Goal: Task Accomplishment & Management: Complete application form

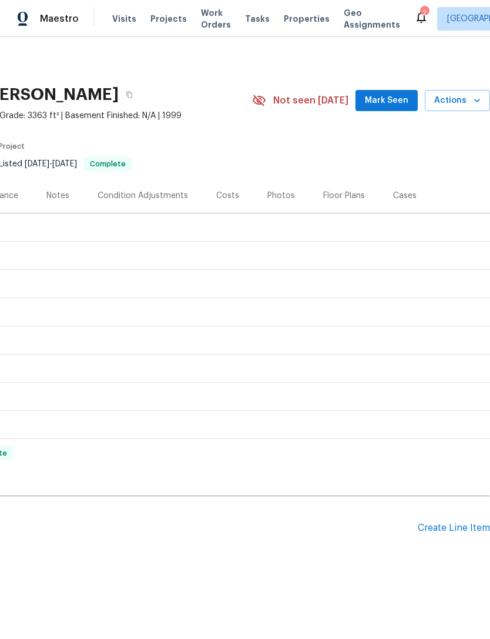
scroll to position [0, 174]
click at [451, 526] on div "Create Line Item" at bounding box center [454, 528] width 72 height 11
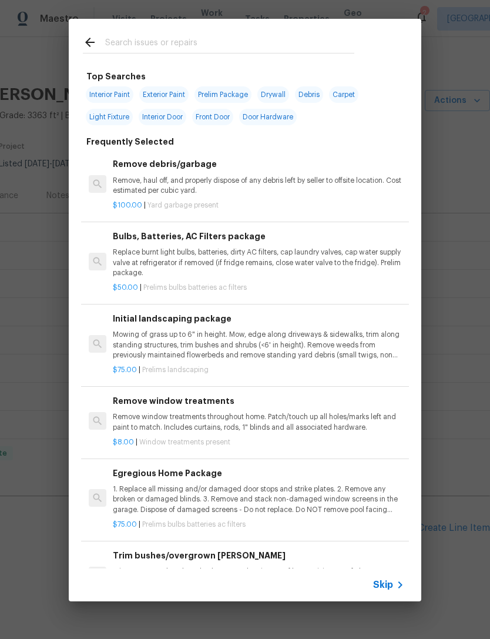
click at [337, 45] on input "text" at bounding box center [229, 44] width 249 height 18
type input "H"
type input "Gar"
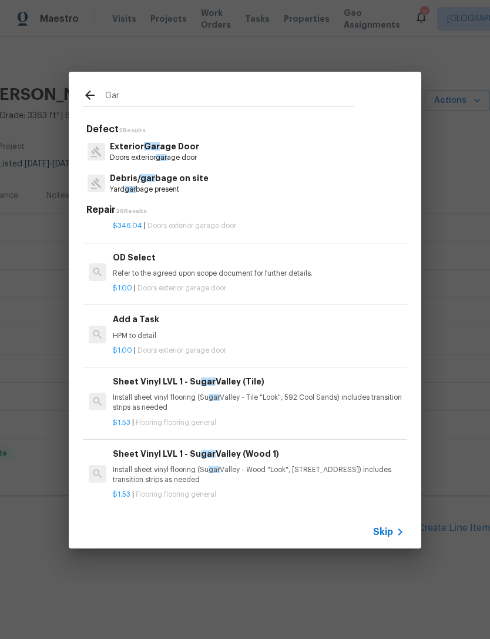
scroll to position [697, 0]
click at [309, 331] on p "HPM to detail" at bounding box center [259, 335] width 292 height 10
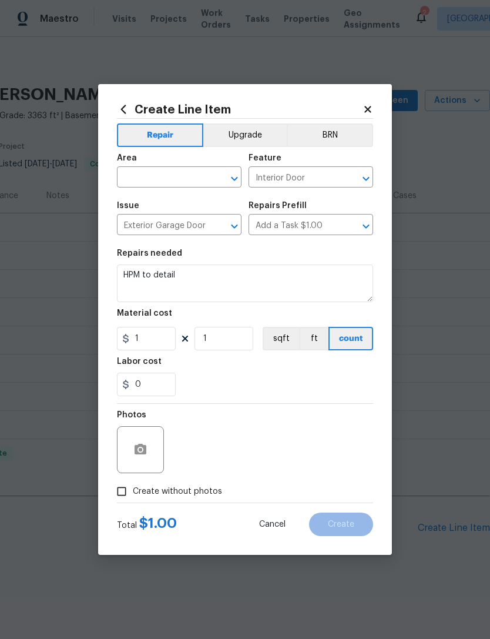
click at [198, 184] on input "text" at bounding box center [163, 178] width 92 height 18
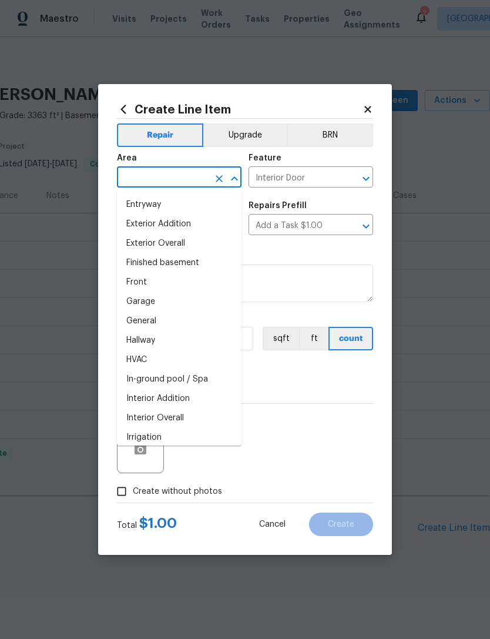
scroll to position [275, 0]
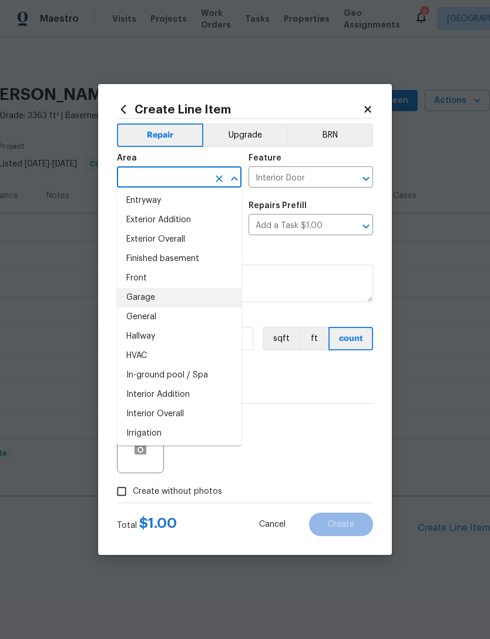
click at [215, 299] on li "Garage" at bounding box center [179, 297] width 125 height 19
type input "Garage"
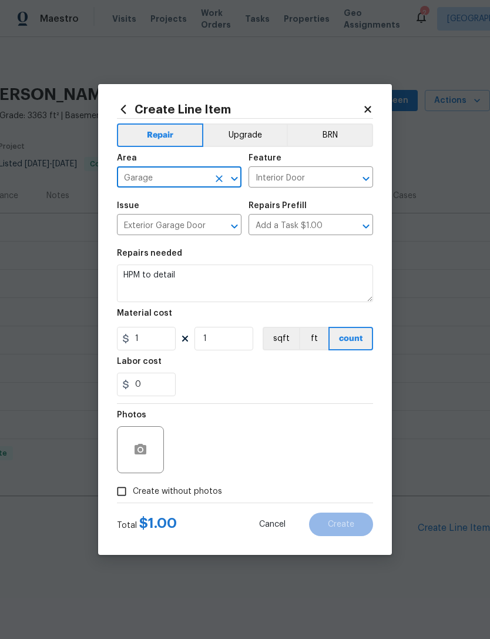
click at [323, 173] on input "Interior Door" at bounding box center [295, 178] width 92 height 18
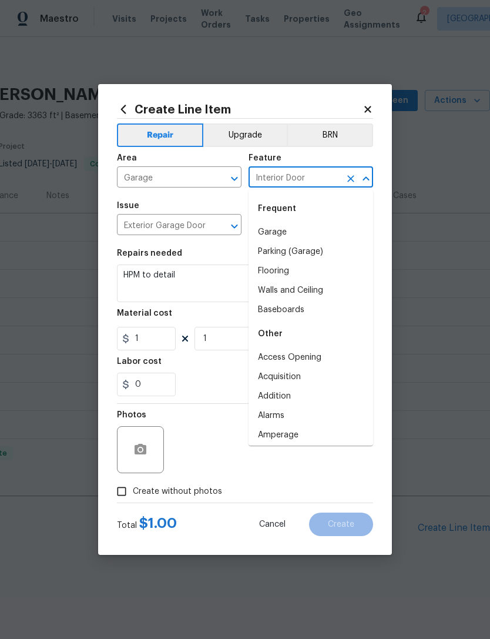
click at [334, 235] on li "Garage" at bounding box center [311, 232] width 125 height 19
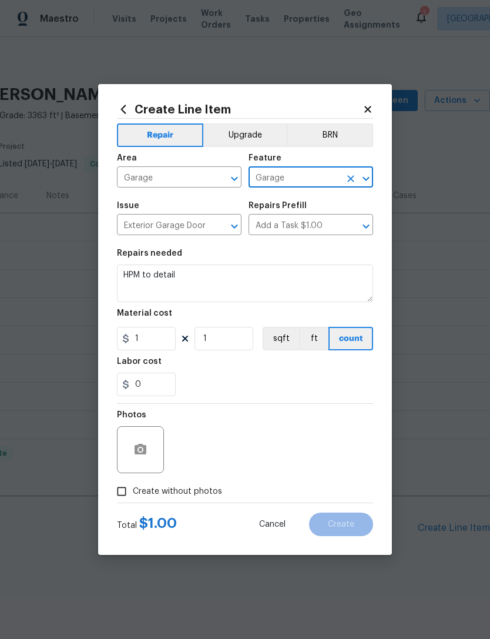
type input "Garage"
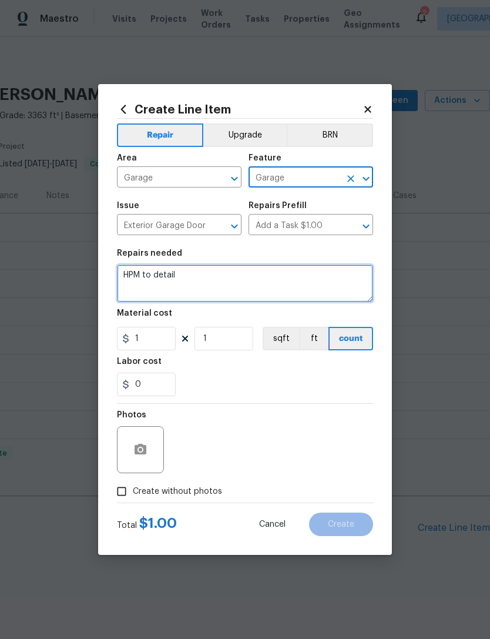
click at [330, 274] on textarea "HPM to detail" at bounding box center [245, 284] width 256 height 38
type textarea "H"
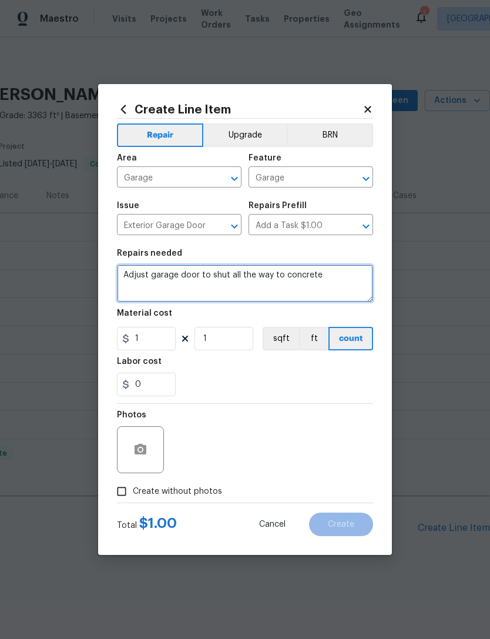
type textarea "Adjust garage door to shut all the way to concrete"
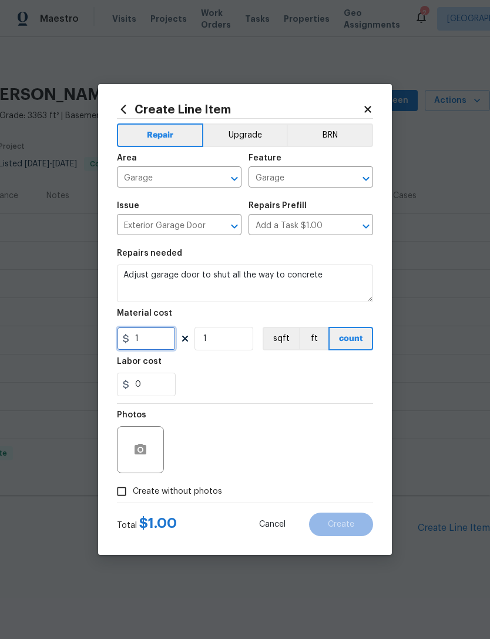
click at [159, 340] on input "1" at bounding box center [146, 339] width 59 height 24
type input "125"
click at [350, 390] on div "0" at bounding box center [245, 385] width 256 height 24
click at [125, 488] on input "Create without photos" at bounding box center [122, 491] width 22 height 22
checkbox input "true"
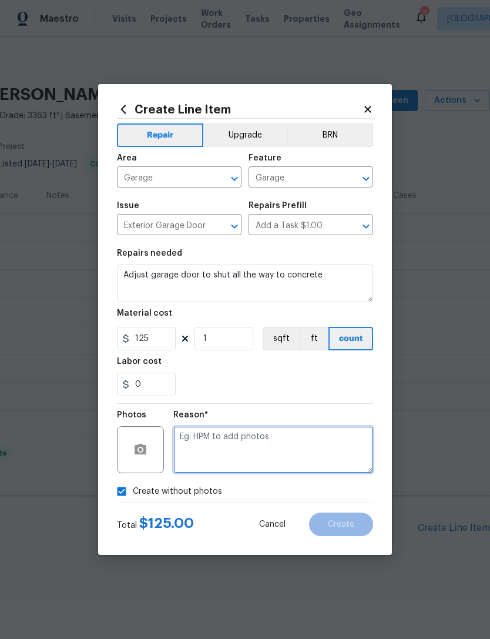
click at [262, 447] on textarea at bounding box center [273, 449] width 200 height 47
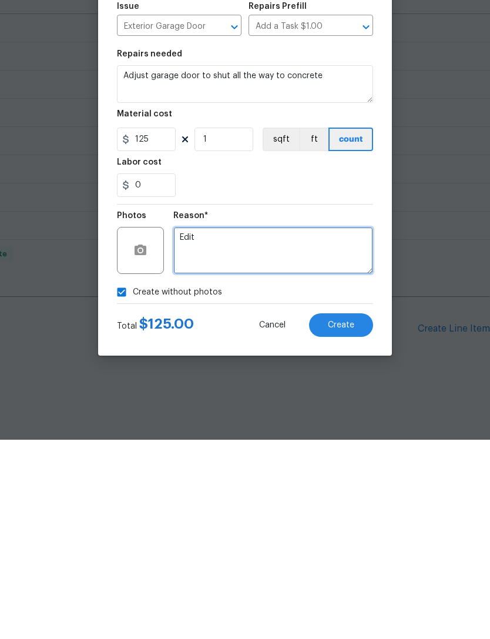
type textarea "Edit"
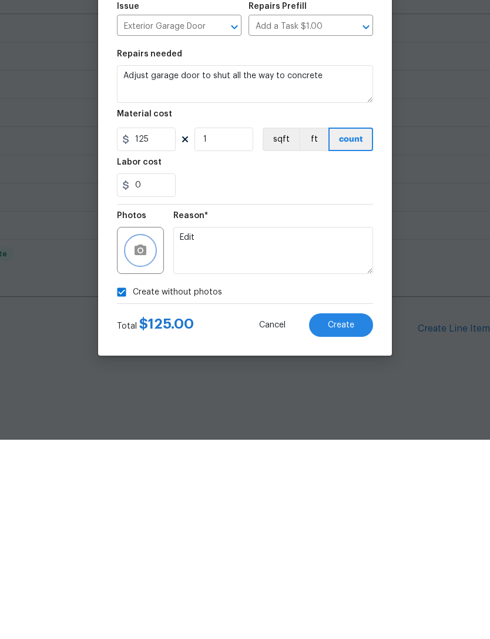
click at [142, 448] on circle "button" at bounding box center [141, 450] width 4 height 4
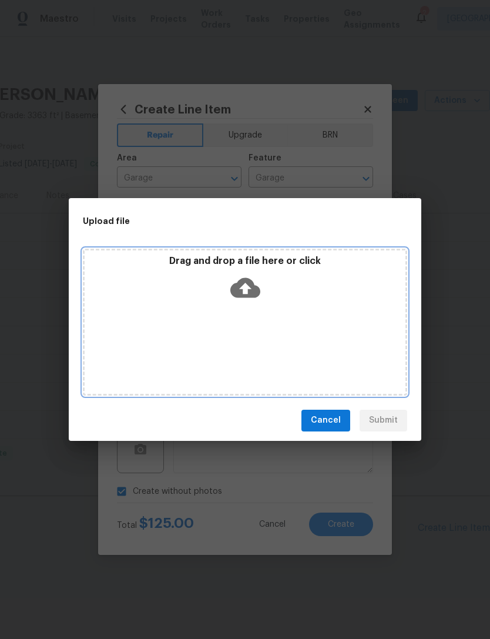
click at [359, 323] on div "Drag and drop a file here or click" at bounding box center [245, 322] width 324 height 147
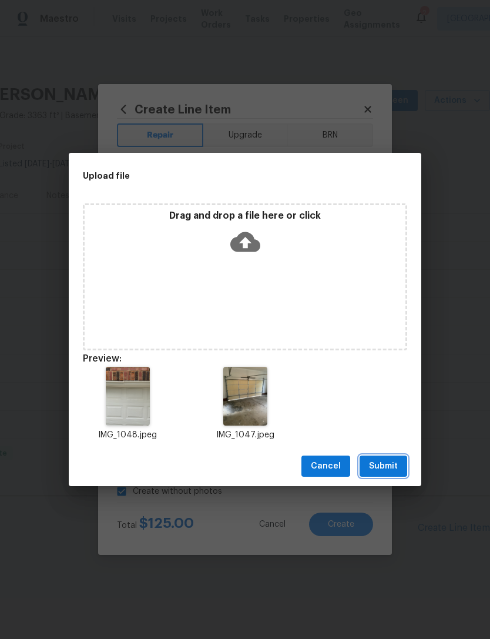
click at [394, 463] on span "Submit" at bounding box center [383, 466] width 29 height 15
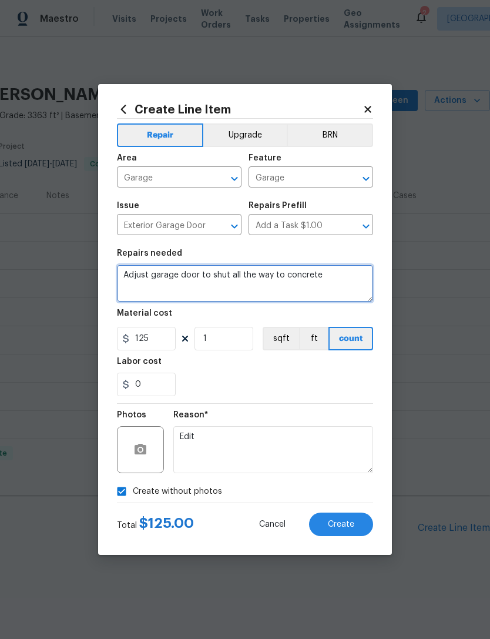
click at [343, 291] on textarea "Adjust garage door to shut all the way to concrete" at bounding box center [245, 284] width 256 height 38
type textarea "Adjust garage door to shut all the way to concrete."
checkbox input "false"
type textarea "Adjust garage door to shut all the way to concrete…ALSO SECURE TRIM THAT IS FAL…"
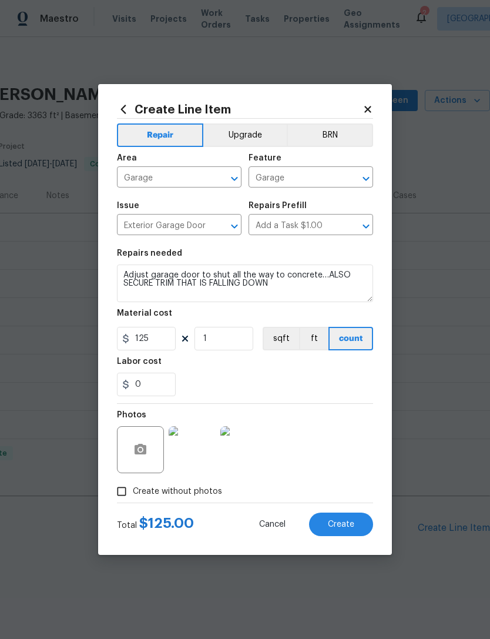
click at [369, 387] on div "0" at bounding box center [245, 385] width 256 height 24
click at [349, 521] on span "Create" at bounding box center [341, 524] width 26 height 9
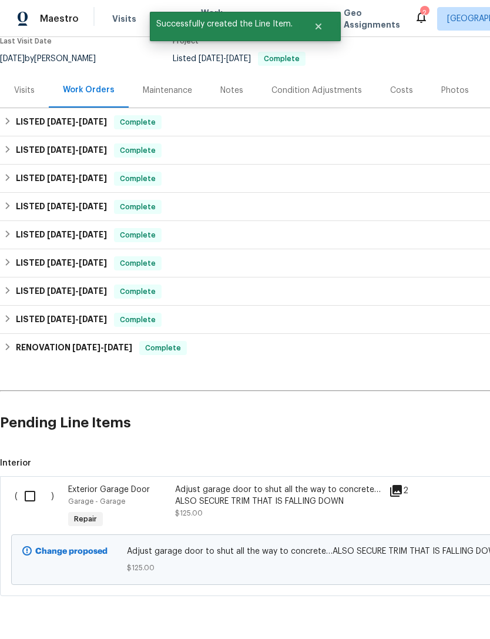
scroll to position [105, 0]
click at [31, 485] on input "checkbox" at bounding box center [35, 496] width 34 height 25
checkbox input "true"
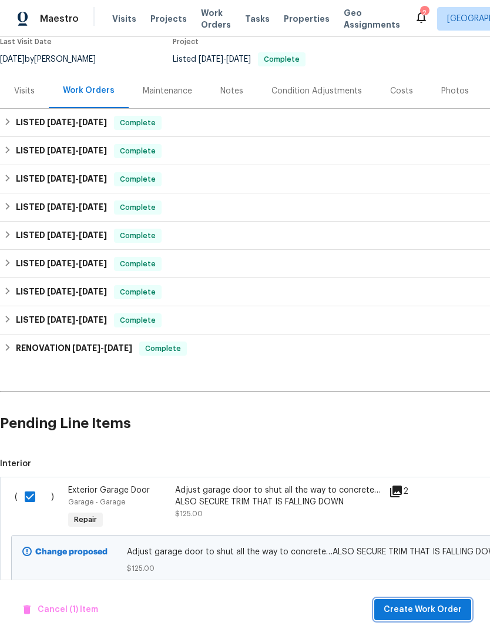
click at [416, 612] on span "Create Work Order" at bounding box center [423, 610] width 78 height 15
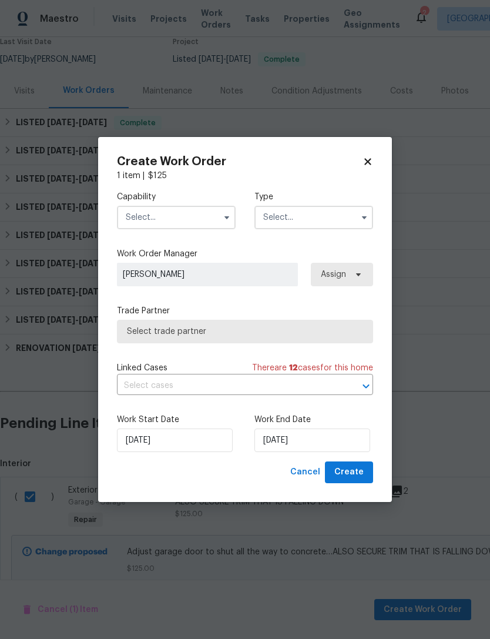
click at [222, 222] on button "button" at bounding box center [227, 217] width 14 height 14
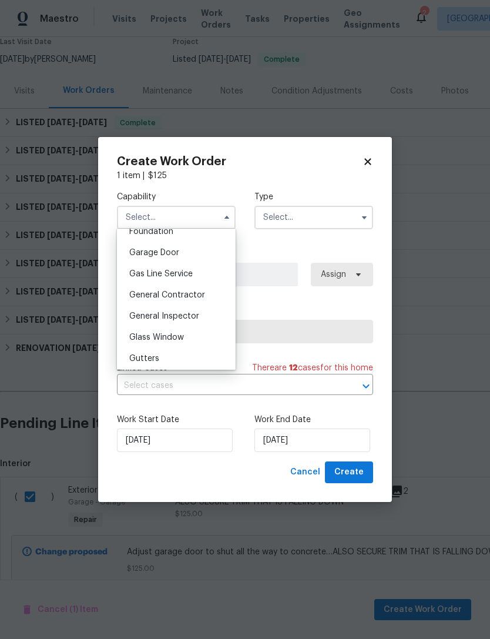
scroll to position [510, 0]
click at [219, 256] on div "Garage Door" at bounding box center [176, 252] width 113 height 21
type input "Garage Door"
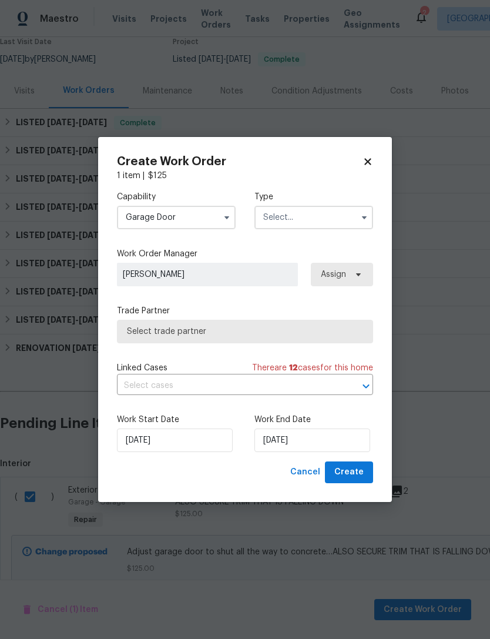
click at [325, 216] on input "text" at bounding box center [314, 218] width 119 height 24
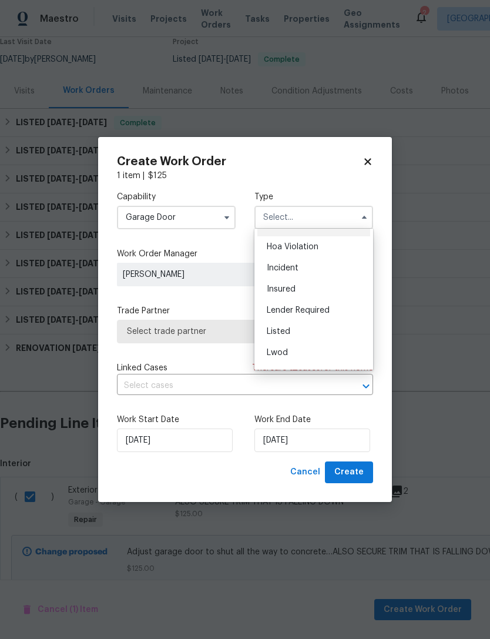
scroll to position [18, 0]
click at [332, 331] on div "Listed" at bounding box center [313, 330] width 113 height 21
type input "Listed"
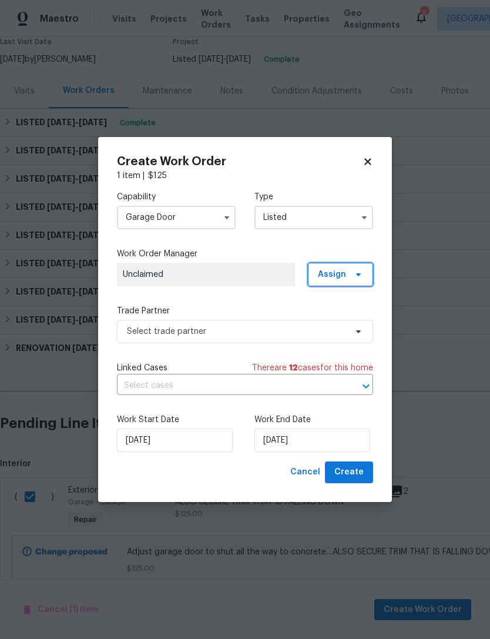
click at [360, 275] on icon at bounding box center [358, 274] width 9 height 9
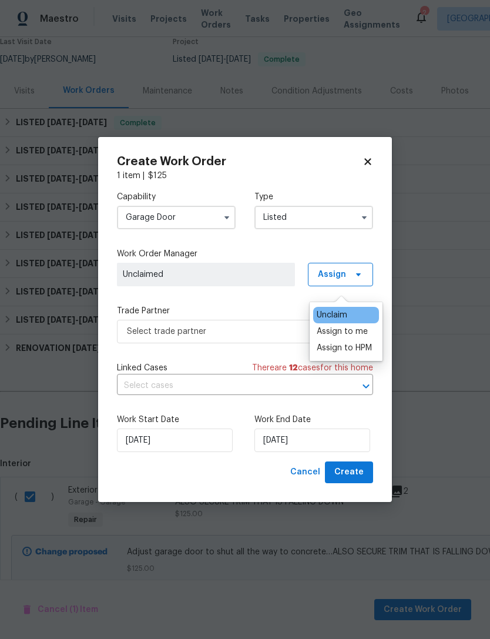
click at [367, 345] on div "Assign to HPM" at bounding box center [344, 348] width 55 height 12
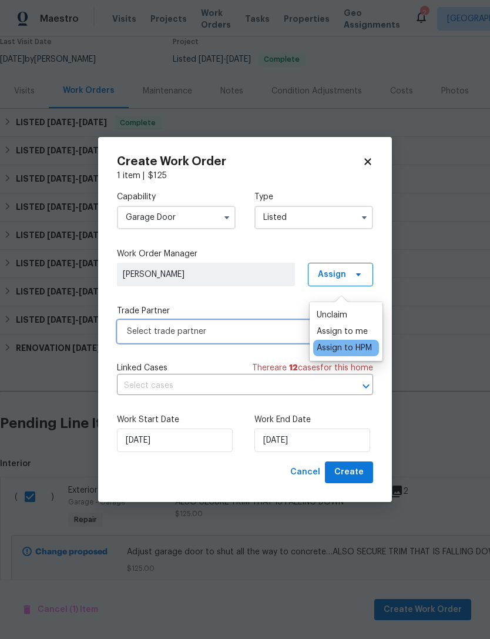
click at [269, 324] on span "Select trade partner" at bounding box center [245, 332] width 256 height 24
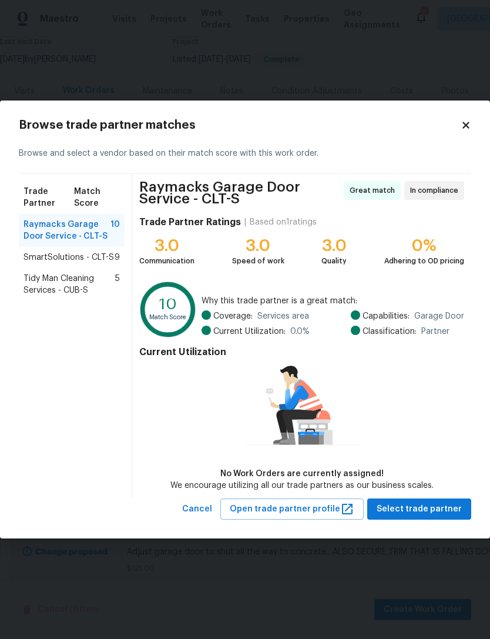
click at [110, 260] on span "SmartSolutions - CLT-S" at bounding box center [69, 258] width 91 height 12
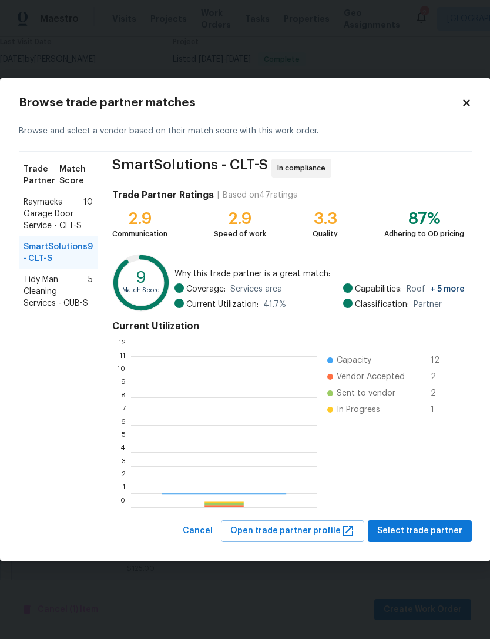
scroll to position [165, 186]
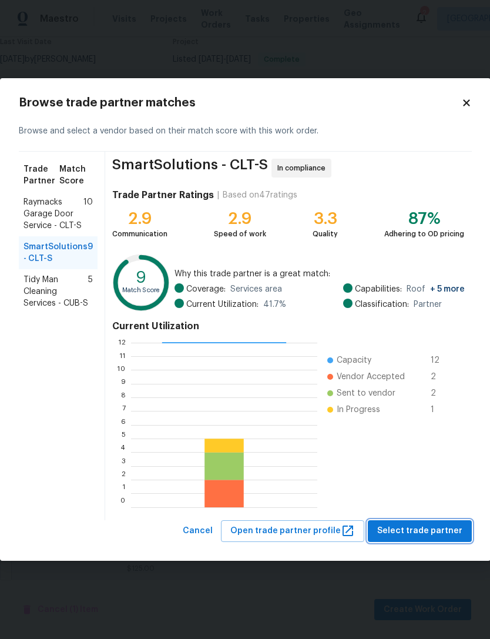
click at [431, 527] on span "Select trade partner" at bounding box center [419, 531] width 85 height 15
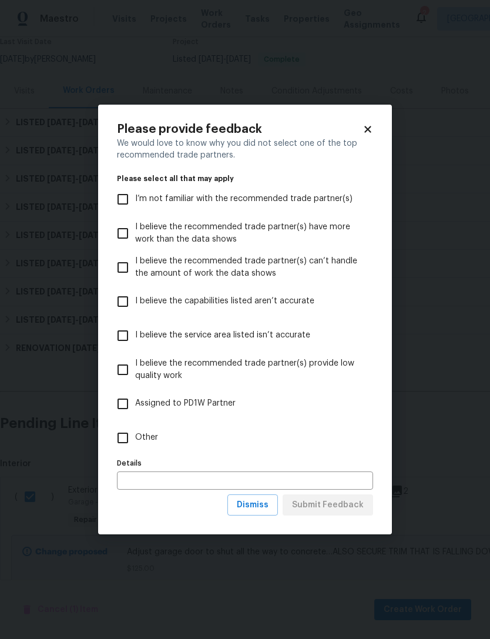
click at [127, 436] on input "Other" at bounding box center [123, 438] width 25 height 25
checkbox input "true"
click at [333, 500] on span "Submit Feedback" at bounding box center [328, 505] width 72 height 15
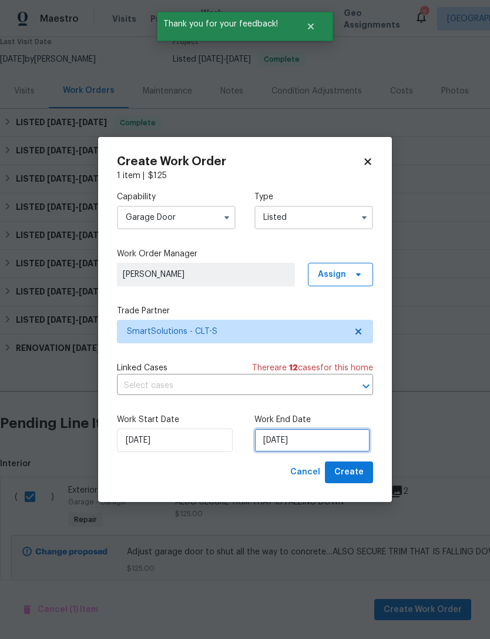
click at [344, 439] on input "[DATE]" at bounding box center [313, 441] width 116 height 24
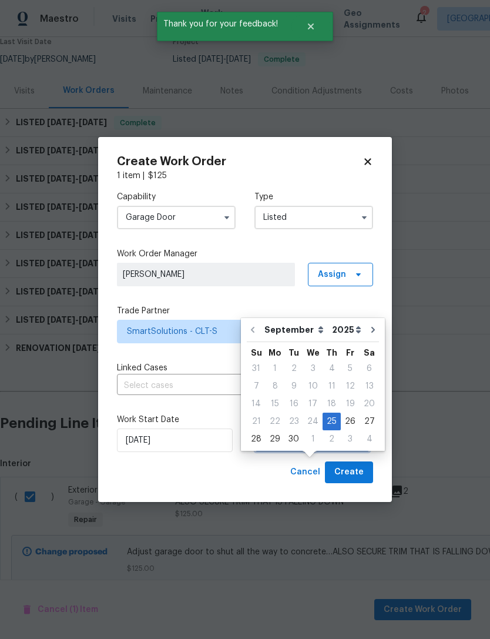
scroll to position [29, 0]
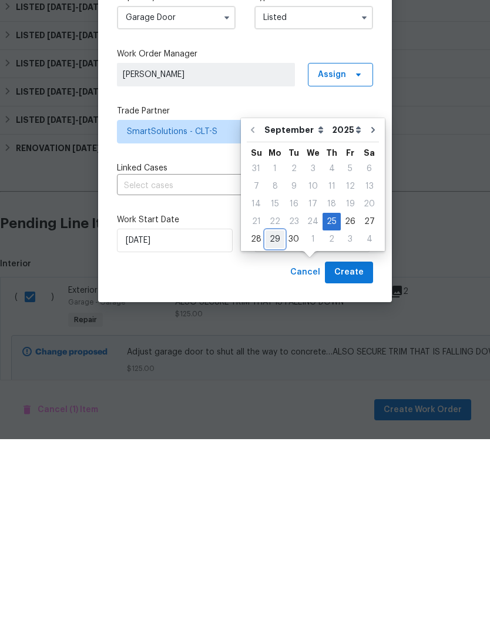
click at [276, 431] on div "29" at bounding box center [275, 439] width 19 height 16
type input "[DATE]"
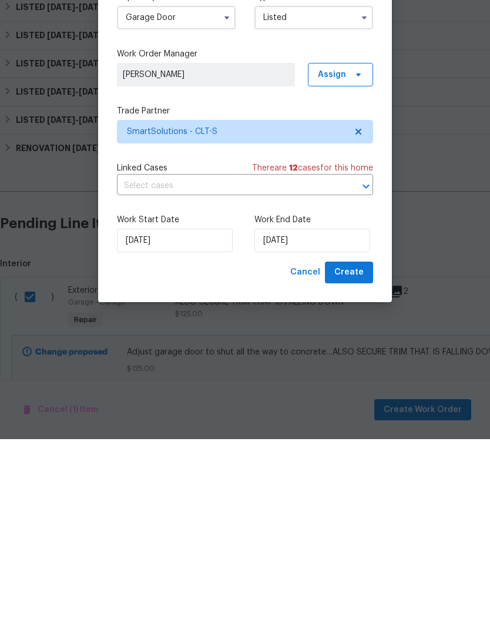
scroll to position [38, 0]
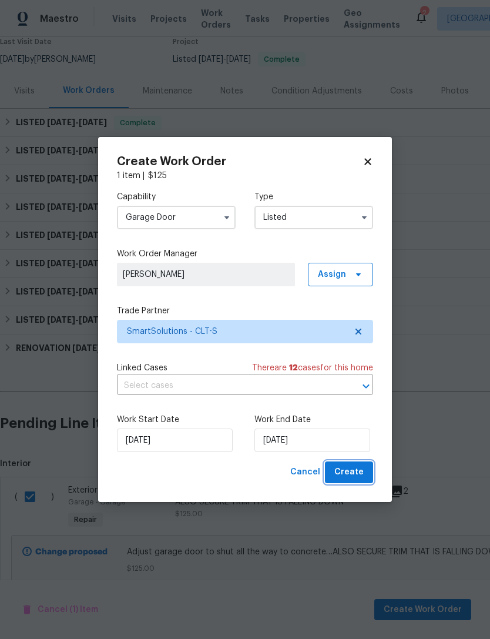
click at [368, 474] on button "Create" at bounding box center [349, 472] width 48 height 22
checkbox input "false"
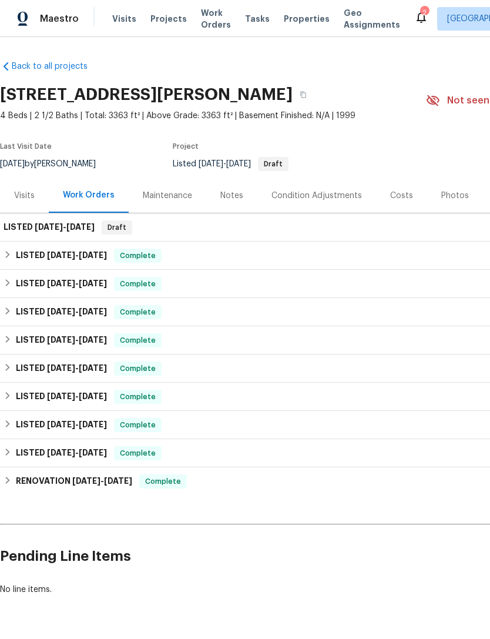
scroll to position [0, 0]
click at [370, 227] on div "LISTED 9/25/25 - 9/29/25 Draft" at bounding box center [332, 227] width 657 height 14
click at [95, 225] on span "[DATE]" at bounding box center [80, 227] width 28 height 8
click at [92, 229] on span "[DATE]" at bounding box center [80, 227] width 28 height 8
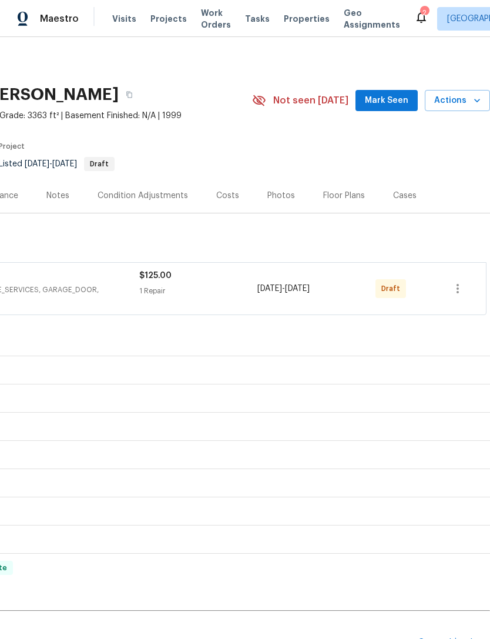
scroll to position [0, 174]
click at [460, 290] on icon "button" at bounding box center [458, 289] width 14 height 14
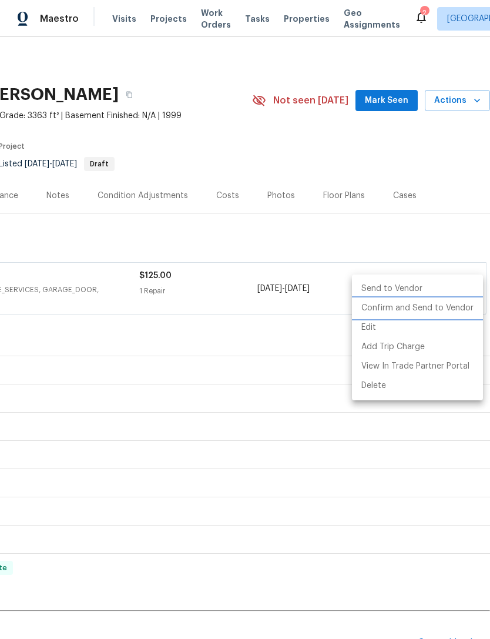
click at [441, 305] on li "Confirm and Send to Vendor" at bounding box center [417, 308] width 131 height 19
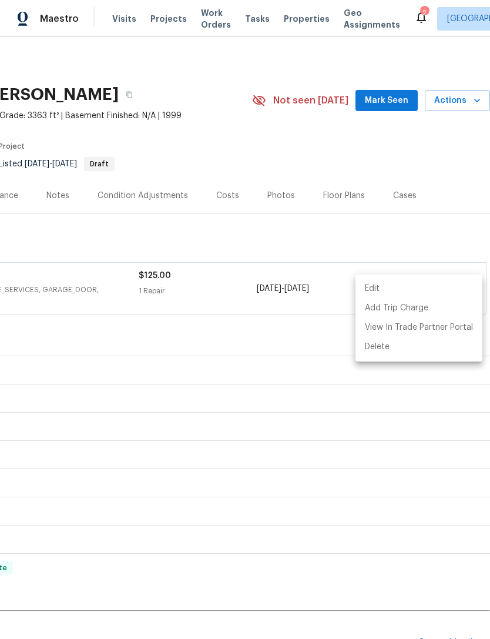
click at [306, 338] on div at bounding box center [245, 319] width 490 height 639
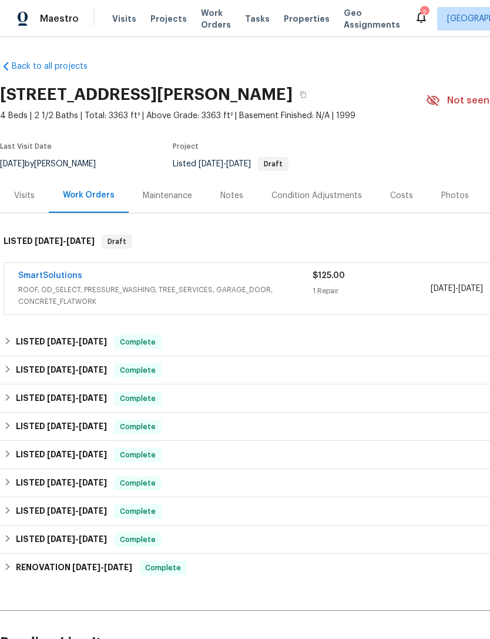
scroll to position [0, 0]
click at [54, 275] on link "SmartSolutions" at bounding box center [50, 276] width 64 height 8
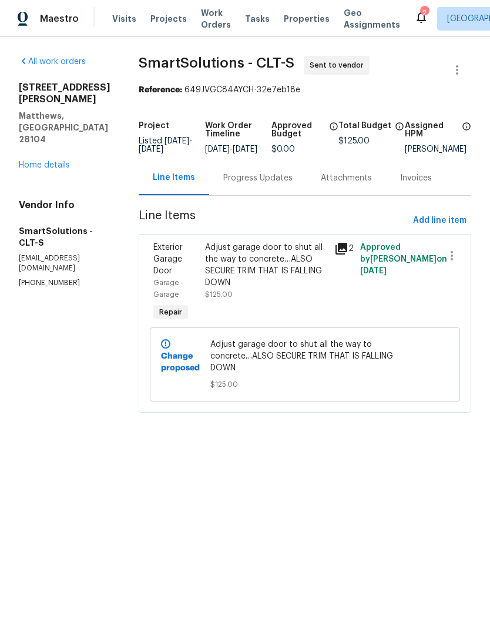
click at [276, 182] on div "Progress Updates" at bounding box center [257, 178] width 69 height 12
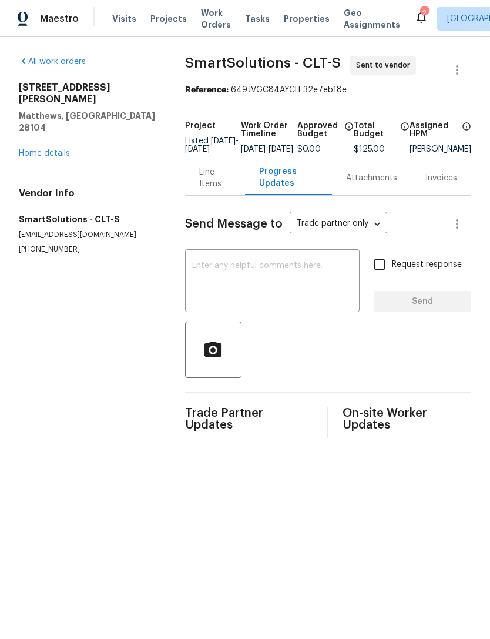
click at [309, 287] on textarea at bounding box center [272, 282] width 160 height 41
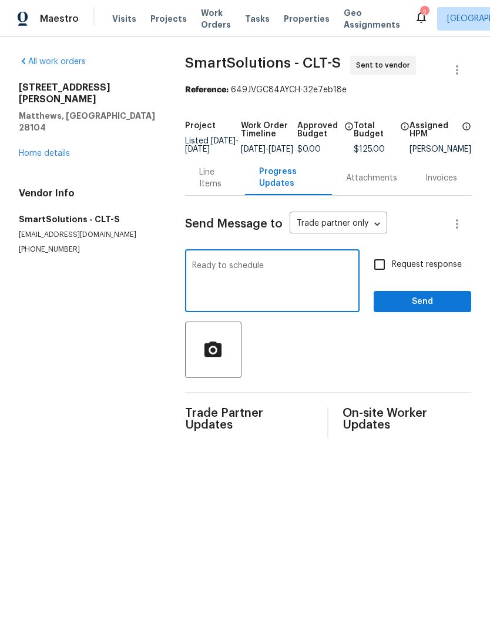
type textarea "Ready to schedule"
click at [390, 273] on input "Request response" at bounding box center [379, 264] width 25 height 25
checkbox input "true"
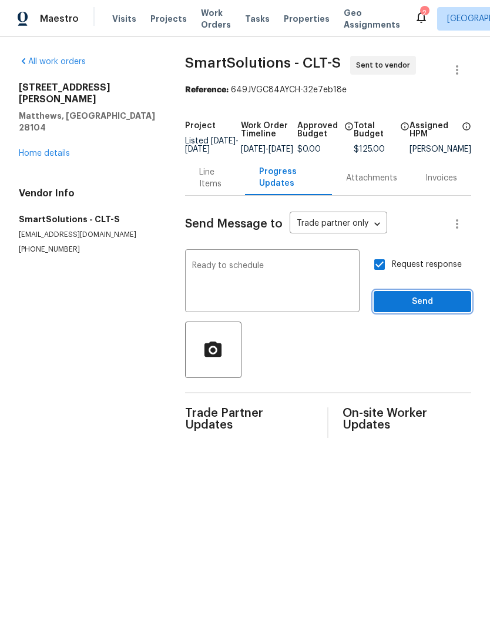
click at [404, 309] on span "Send" at bounding box center [422, 301] width 79 height 15
